Goal: Transaction & Acquisition: Subscribe to service/newsletter

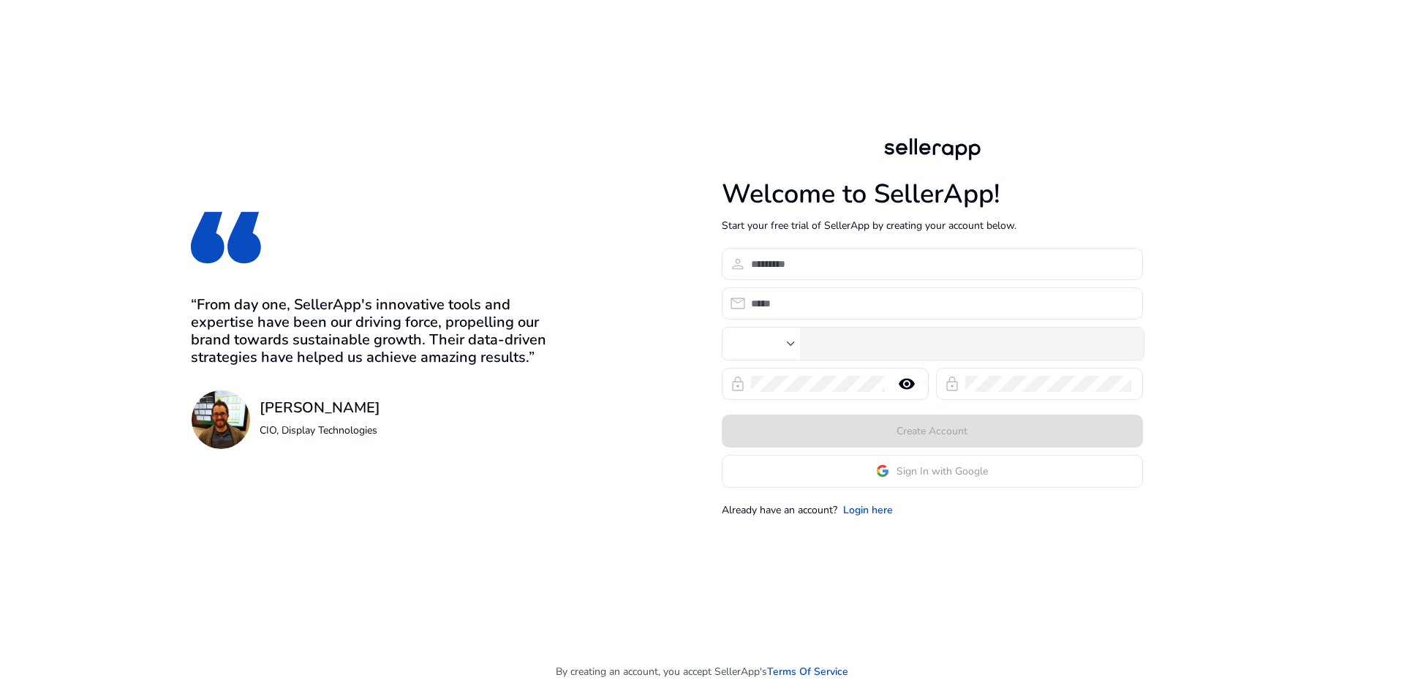
type input "***"
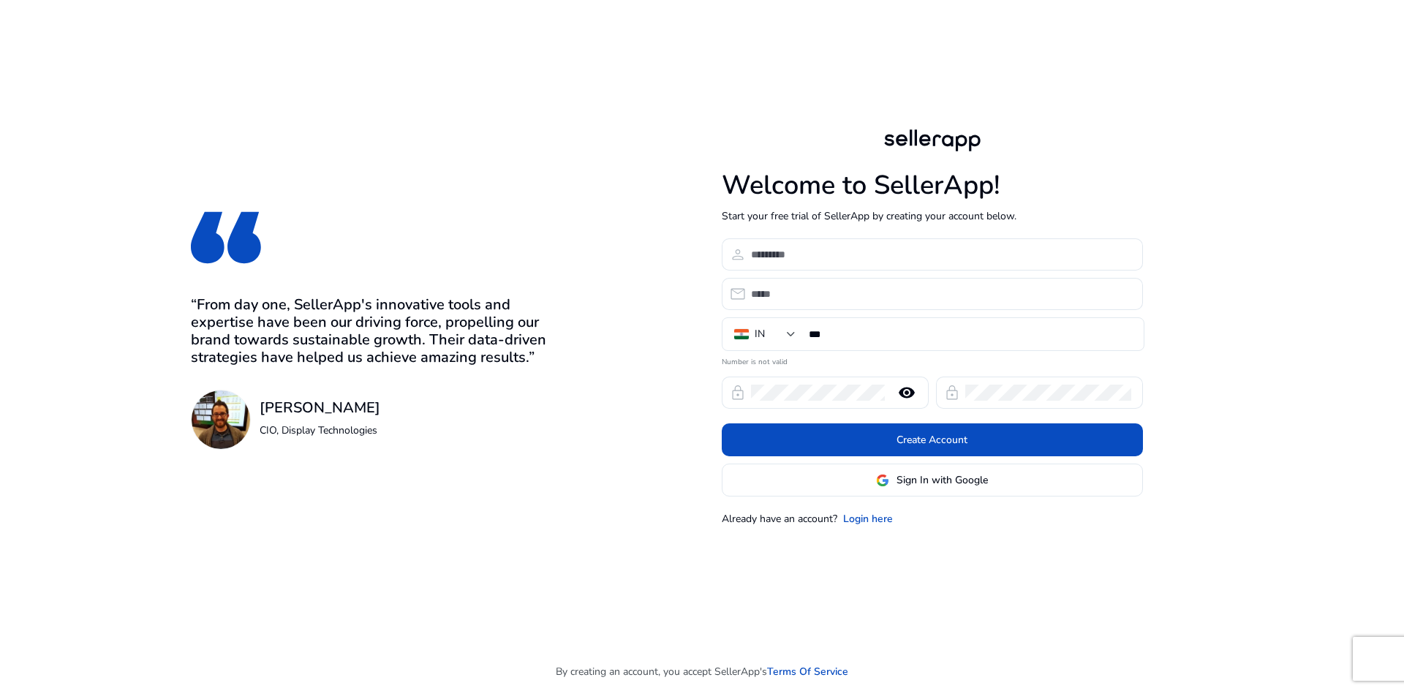
click at [891, 484] on span "Sign In with Google" at bounding box center [932, 479] width 112 height 15
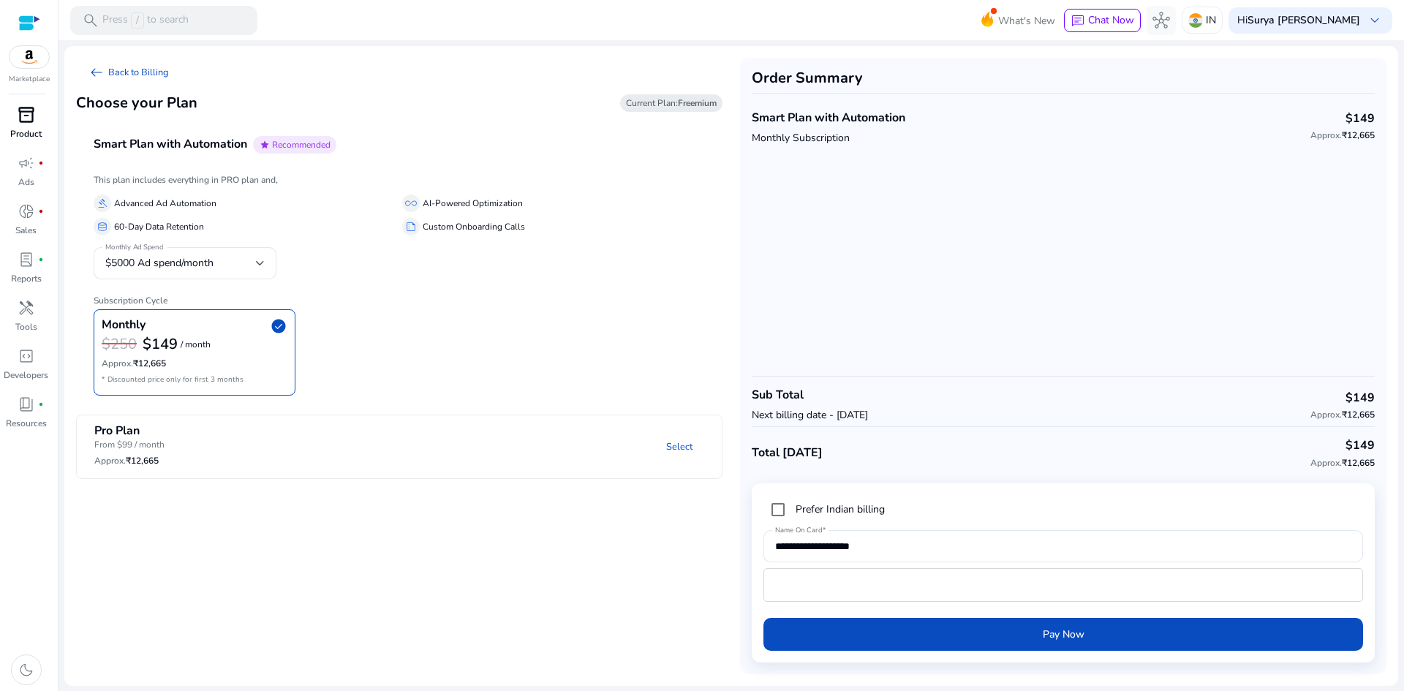
click at [20, 122] on span "inventory_2" at bounding box center [27, 115] width 18 height 18
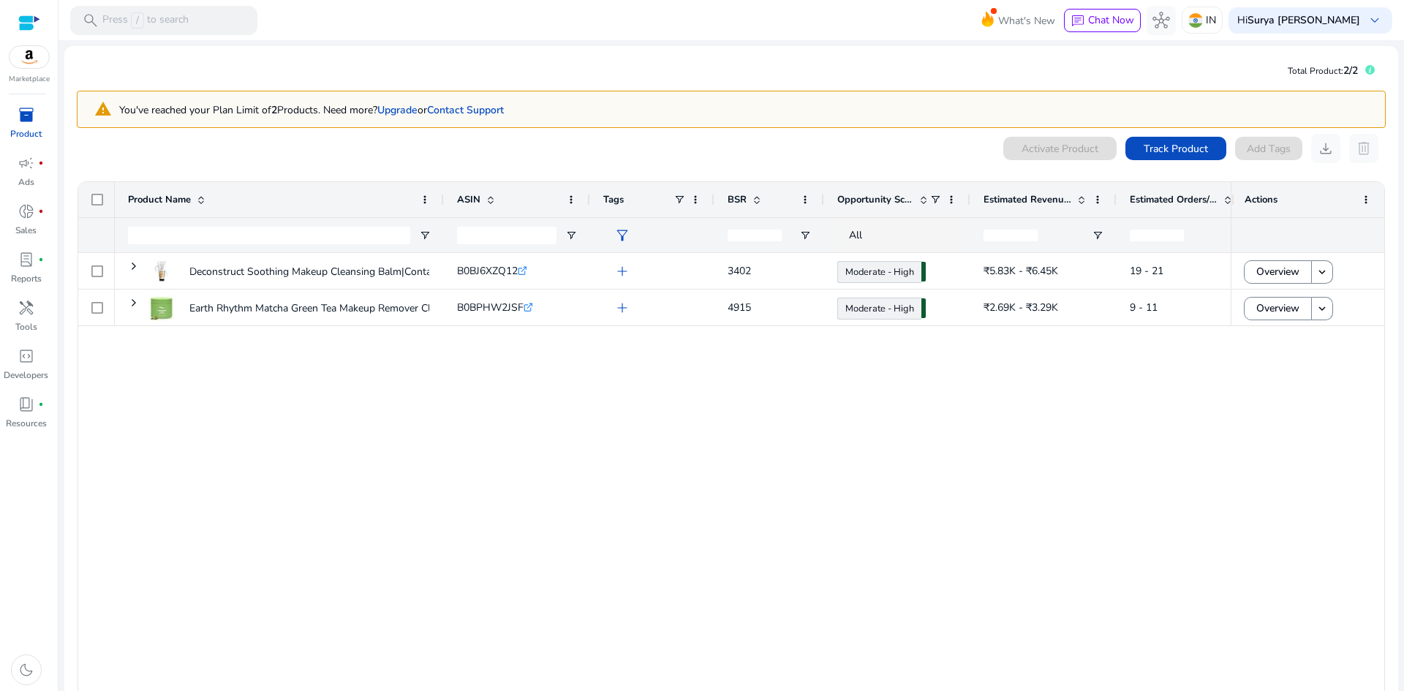
click at [627, 440] on div "Deconstruct Soothing Makeup Cleansing Balm|Contains 0.1% Bisabolol&1%... B0BJ6X…" at bounding box center [673, 480] width 1116 height 454
click at [21, 68] on div at bounding box center [29, 56] width 41 height 23
click at [37, 57] on img at bounding box center [29, 57] width 39 height 22
click at [32, 122] on span "inventory_2" at bounding box center [27, 115] width 18 height 18
